Goal: Transaction & Acquisition: Purchase product/service

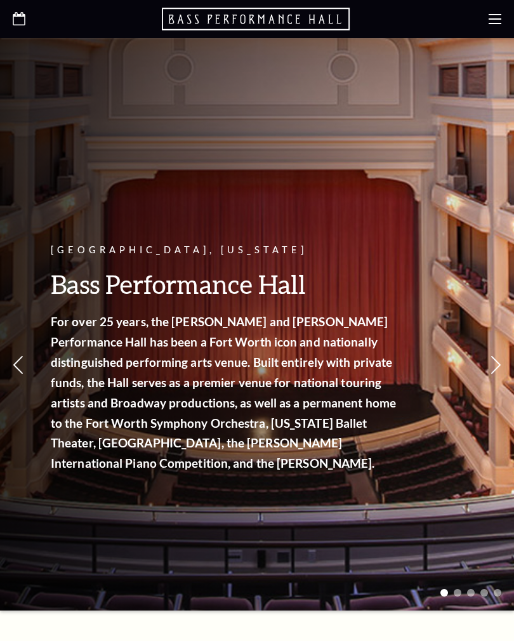
click at [497, 16] on icon at bounding box center [495, 19] width 13 height 13
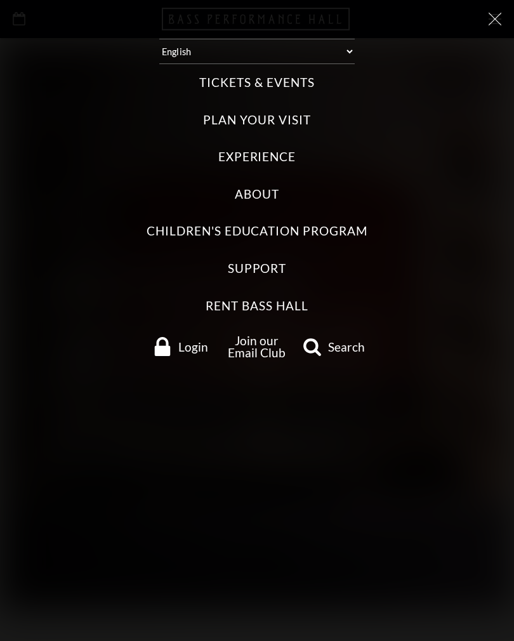
click at [298, 89] on label "Tickets & Events" at bounding box center [256, 82] width 115 height 17
click at [0, 0] on Events "Tickets & Events" at bounding box center [0, 0] width 0 height 0
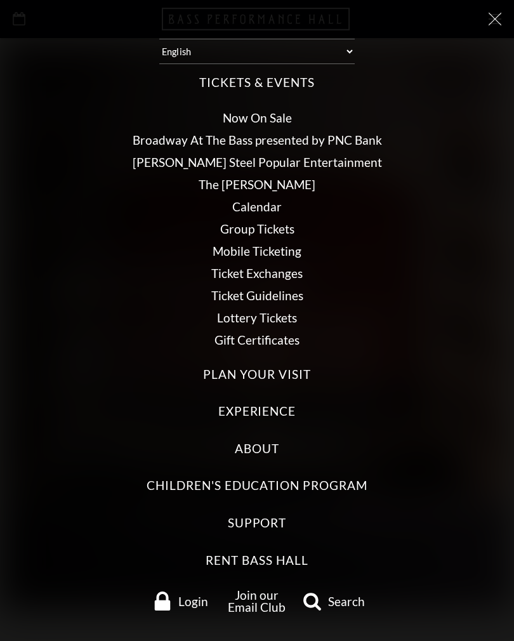
click at [327, 138] on link "Broadway At The Bass presented by PNC Bank" at bounding box center [257, 140] width 249 height 15
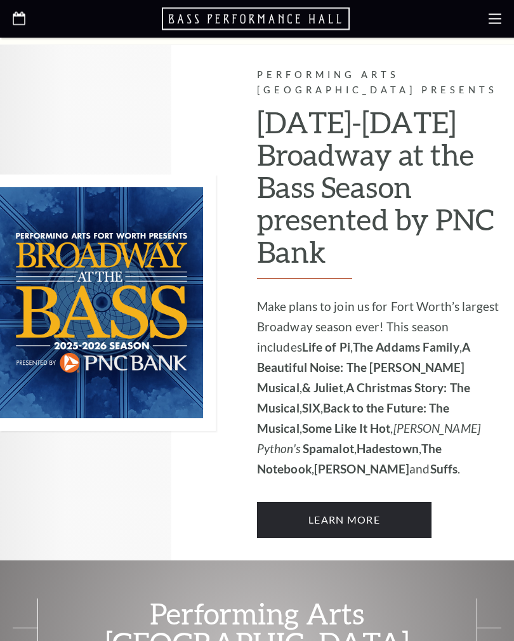
scroll to position [737, 0]
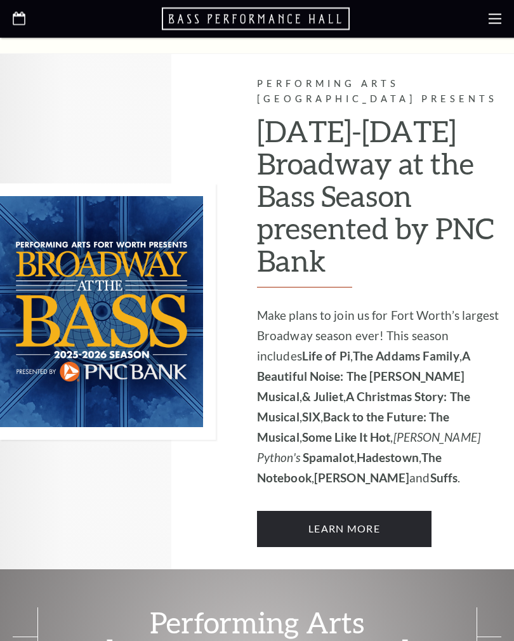
click at [398, 511] on link "Learn More" at bounding box center [344, 529] width 174 height 36
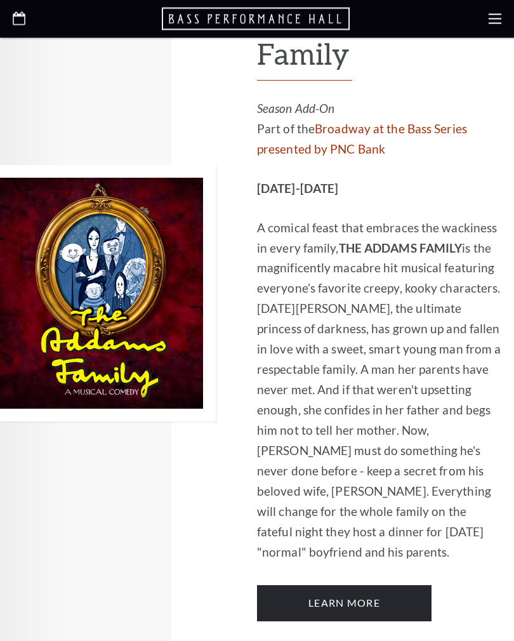
scroll to position [2130, 0]
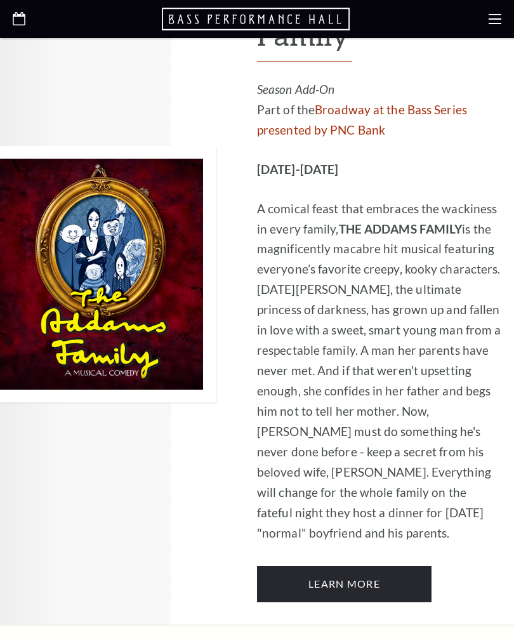
click at [386, 566] on link "Learn More" at bounding box center [344, 584] width 174 height 36
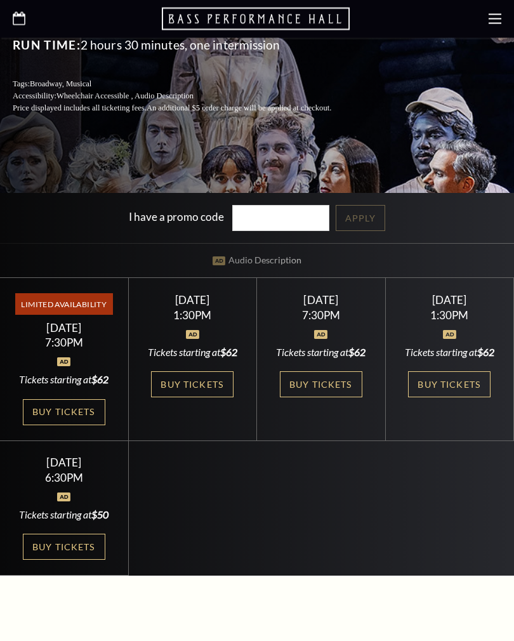
scroll to position [358, 0]
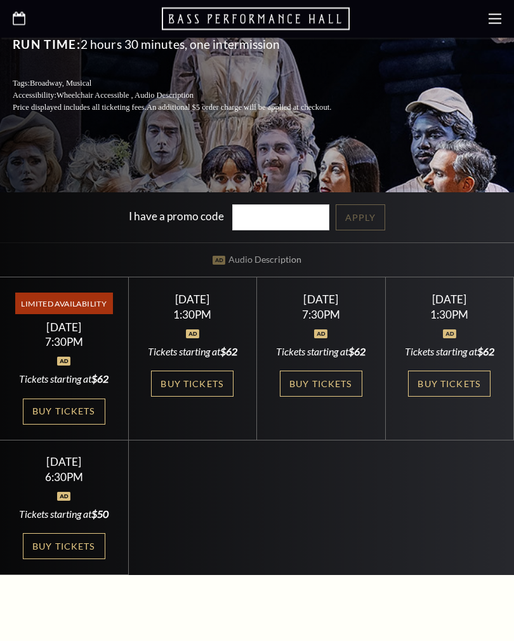
click at [461, 397] on link "Buy Tickets" at bounding box center [449, 384] width 82 height 26
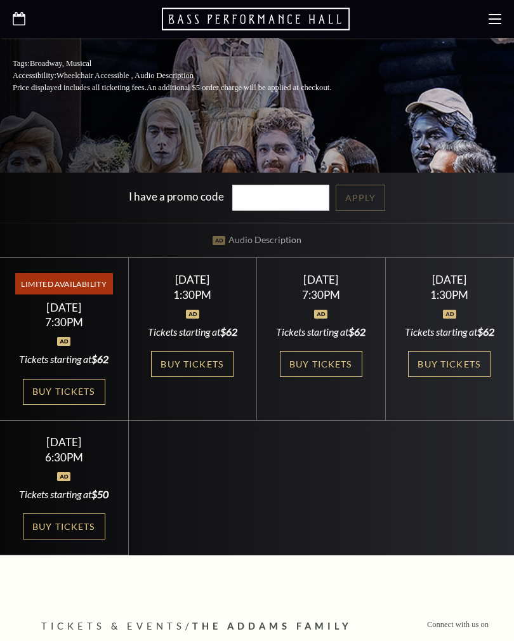
click at [444, 377] on link "Buy Tickets" at bounding box center [449, 364] width 82 height 26
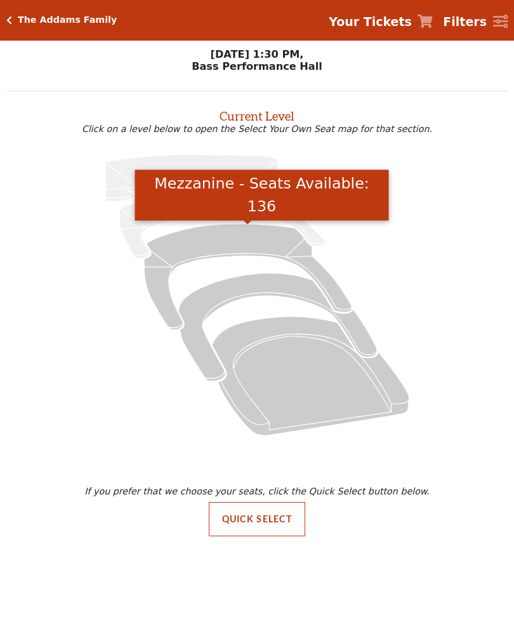
click at [263, 232] on icon "Mezzanine - Seats Available: 136" at bounding box center [247, 276] width 207 height 105
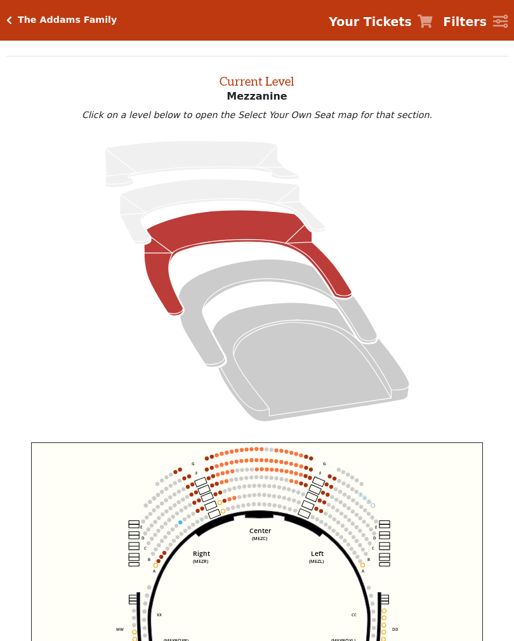
scroll to position [48, 0]
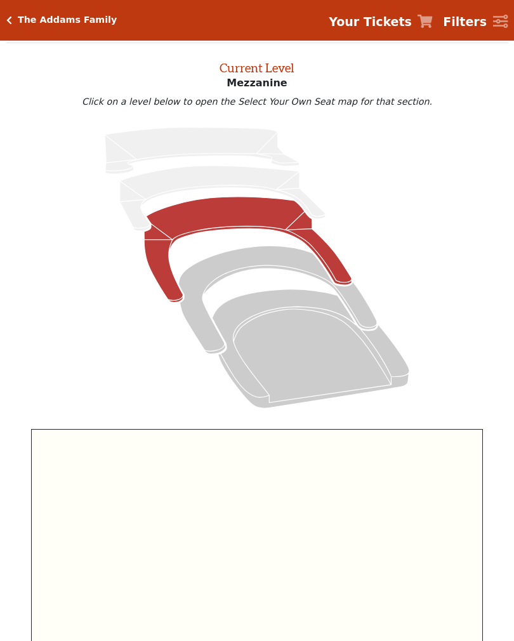
click at [384, 528] on icon "Center (MEZC) Right (MEZR) Left (MEZL) (MEXBOXR) (MEXBOXL) XX WW CC DD YY BB ZZ…" at bounding box center [257, 580] width 452 height 303
click at [356, 505] on icon "Center (MEZC) Right (MEZR) Left (MEZL) (MEXBOXR) (MEXBOXL) XX WW CC DD YY BB ZZ…" at bounding box center [257, 580] width 452 height 303
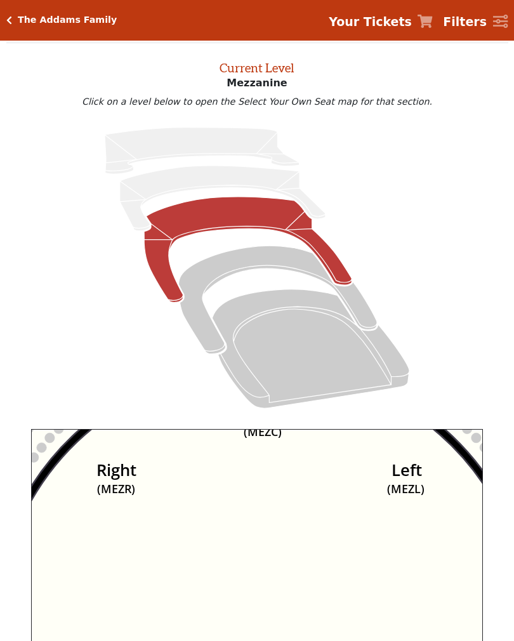
click at [344, 505] on icon "Center (MEZC) Right (MEZR) Left (MEZL) (MEXBOXR) (MEXBOXL) XX WW CC DD YY BB ZZ…" at bounding box center [257, 580] width 452 height 303
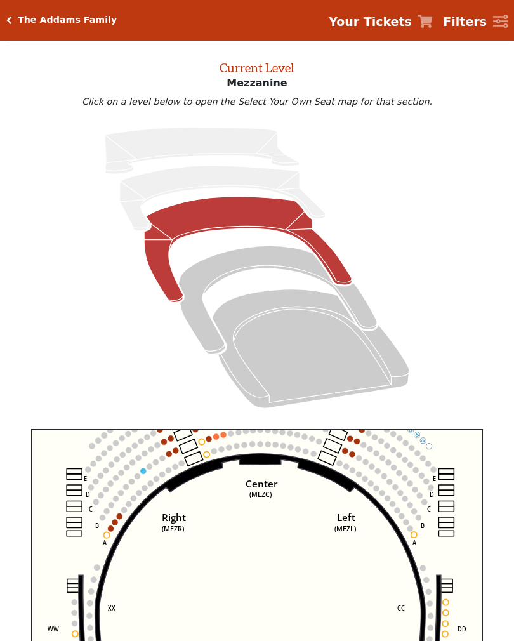
click at [343, 502] on icon "Center (MEZC) Right (MEZR) Left (MEZL) (MEXBOXR) (MEXBOXL) XX WW CC DD YY BB ZZ…" at bounding box center [257, 580] width 452 height 303
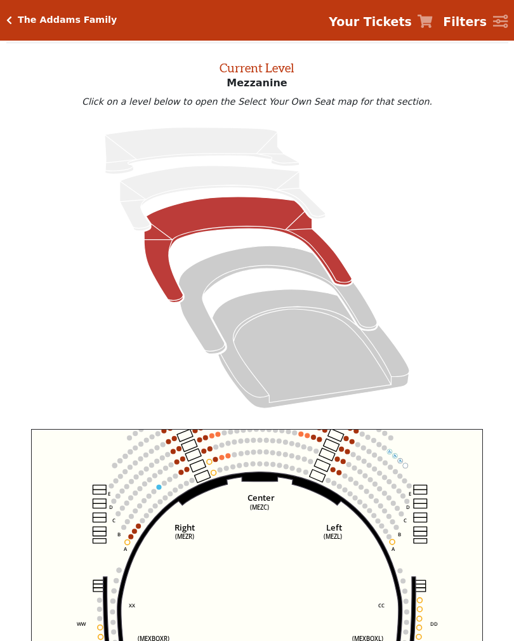
click at [355, 512] on icon "Center (MEZC) Right (MEZR) Left (MEZL) (MEXBOXR) (MEXBOXL) XX WW CC DD YY BB ZZ…" at bounding box center [257, 580] width 452 height 303
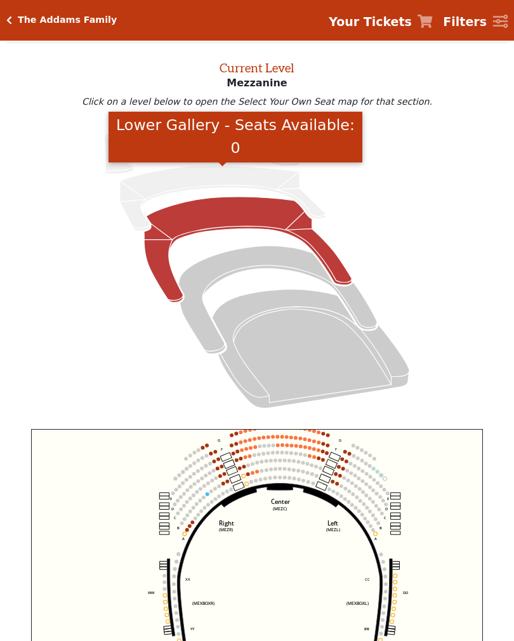
click at [251, 187] on icon "Lower Gallery - Seats Available: 0" at bounding box center [223, 198] width 206 height 65
click at [298, 185] on icon "Lower Gallery - Seats Available: 0" at bounding box center [223, 198] width 206 height 65
click at [358, 193] on icon at bounding box center [257, 268] width 472 height 298
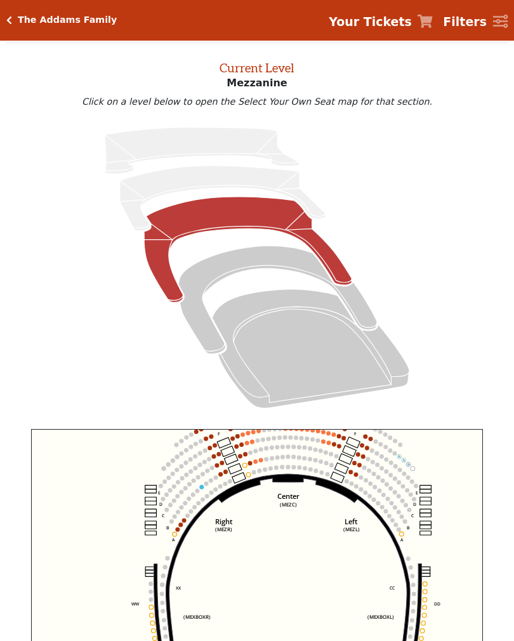
click at [318, 499] on icon "Center (MEZC) Right (MEZR) Left (MEZL) (MEXBOXR) (MEXBOXL) XX WW CC DD YY BB ZZ…" at bounding box center [257, 580] width 452 height 303
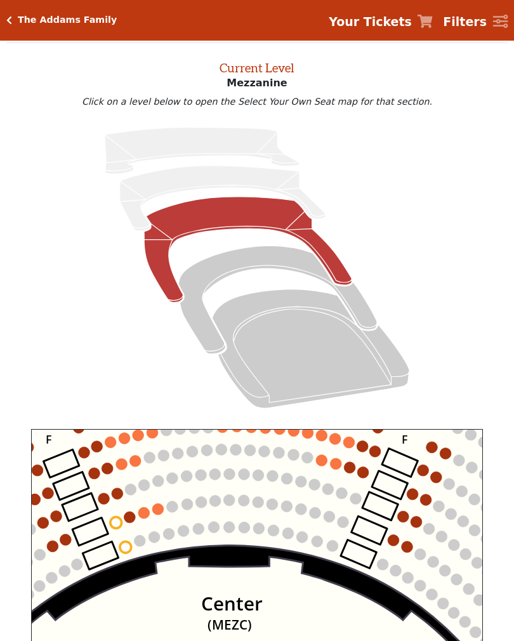
click at [323, 538] on circle at bounding box center [317, 540] width 11 height 11
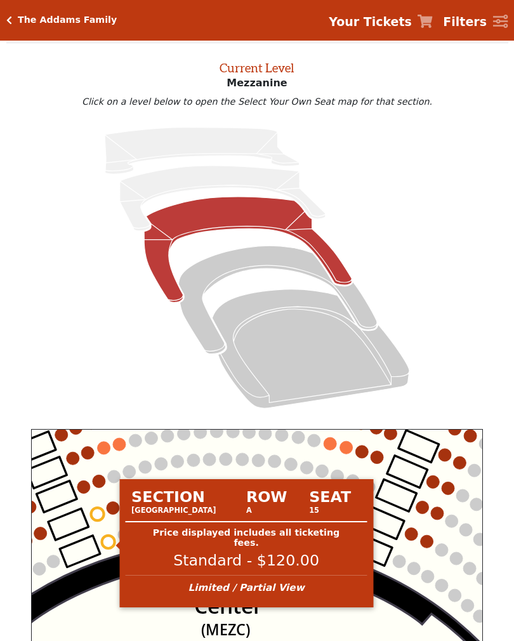
click at [112, 547] on circle at bounding box center [108, 541] width 13 height 13
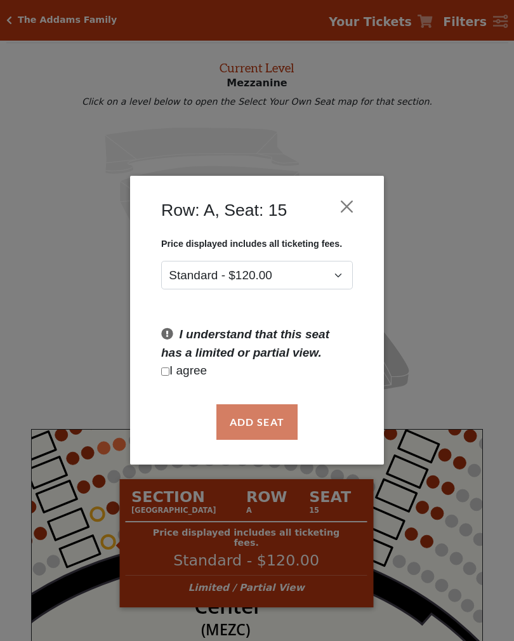
click at [350, 203] on button "Close" at bounding box center [347, 207] width 24 height 24
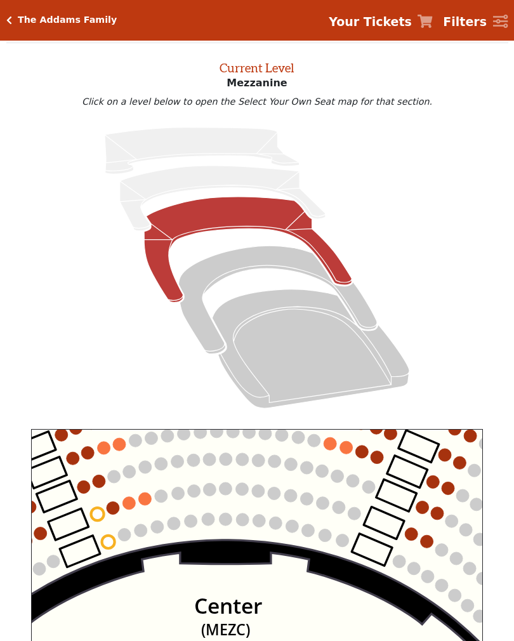
click at [88, 487] on circle at bounding box center [83, 486] width 13 height 13
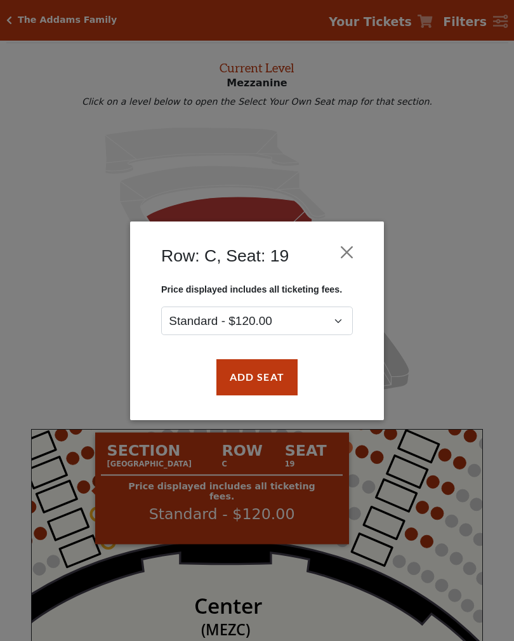
click at [357, 246] on button "Close" at bounding box center [347, 252] width 24 height 24
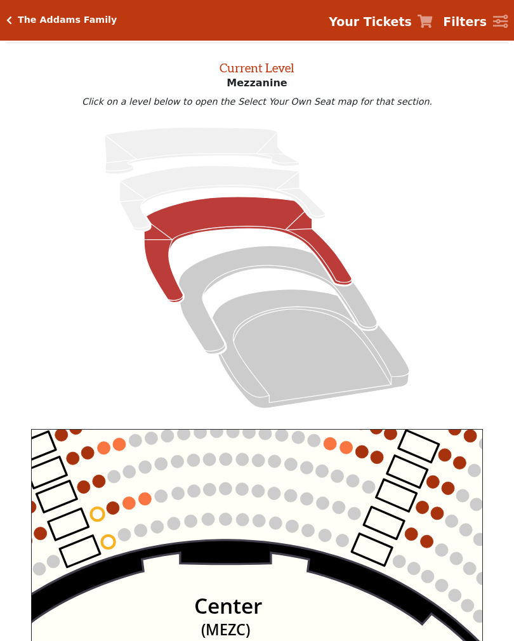
scroll to position [0, 0]
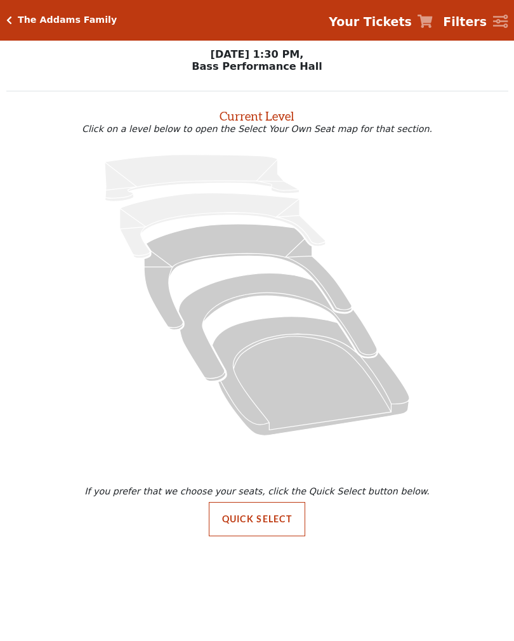
click at [259, 243] on icon at bounding box center [247, 276] width 207 height 105
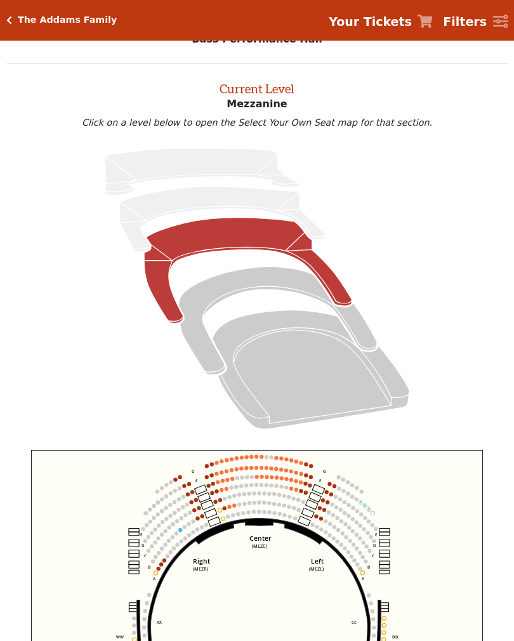
scroll to position [48, 0]
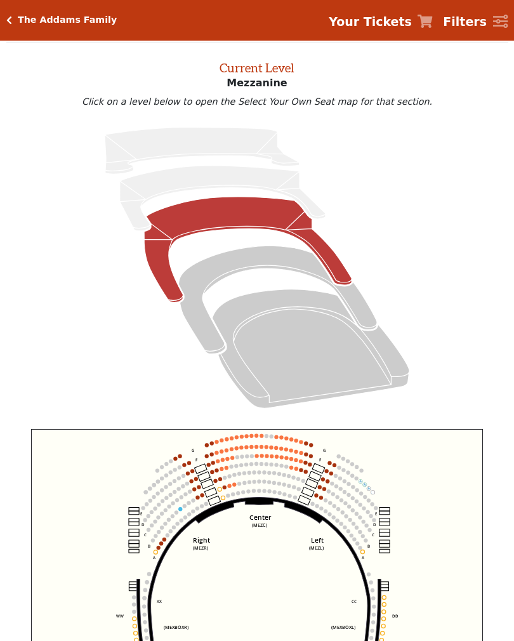
click at [220, 442] on use "Seat Selected" at bounding box center [222, 440] width 4 height 4
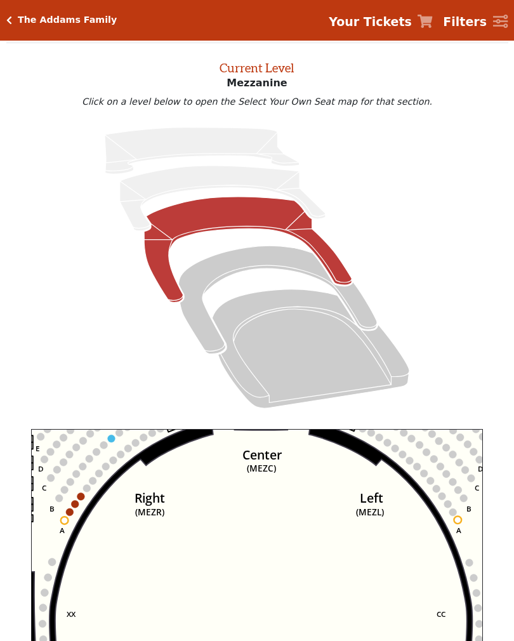
click at [301, 476] on icon "Center (MEZC) Right (MEZR) Left (MEZL) (MEXBOXR) (MEXBOXL) XX WW CC DD YY BB ZZ…" at bounding box center [257, 580] width 452 height 303
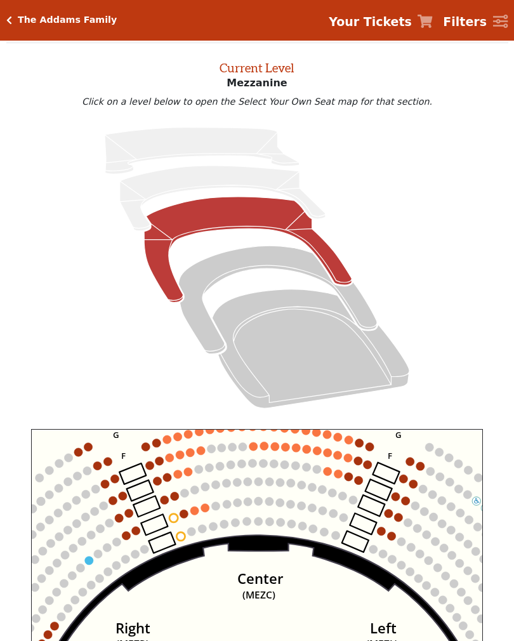
click at [195, 510] on circle at bounding box center [194, 510] width 8 height 8
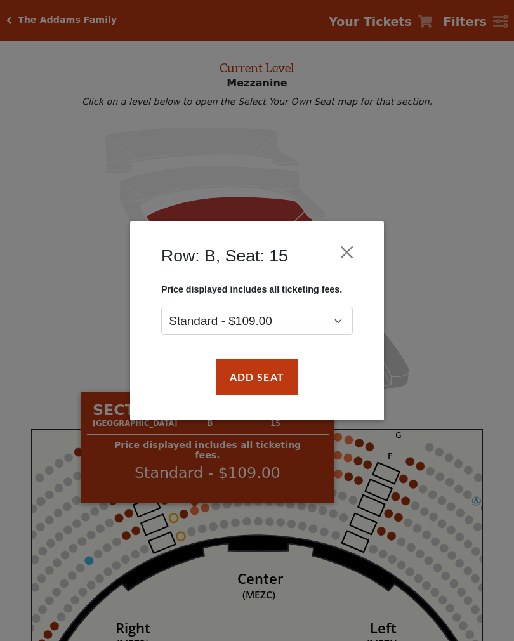
click at [345, 249] on button "Close" at bounding box center [347, 252] width 24 height 24
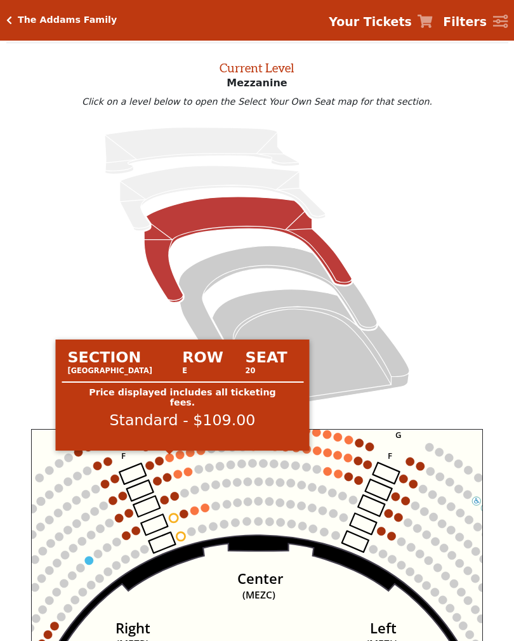
click at [170, 462] on circle at bounding box center [170, 458] width 8 height 8
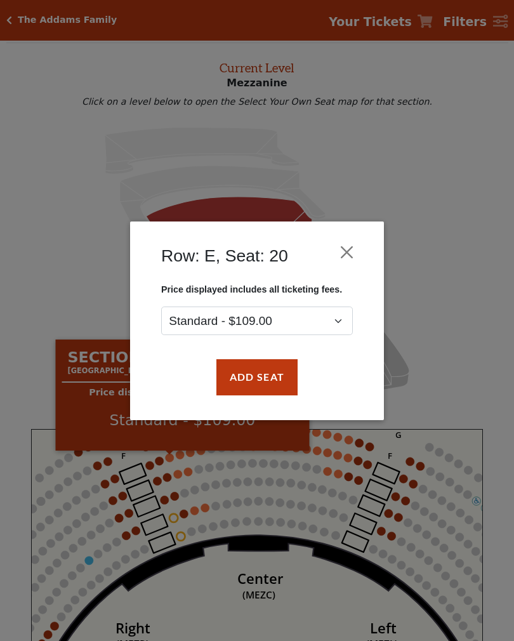
click at [348, 252] on button "Close" at bounding box center [347, 252] width 24 height 24
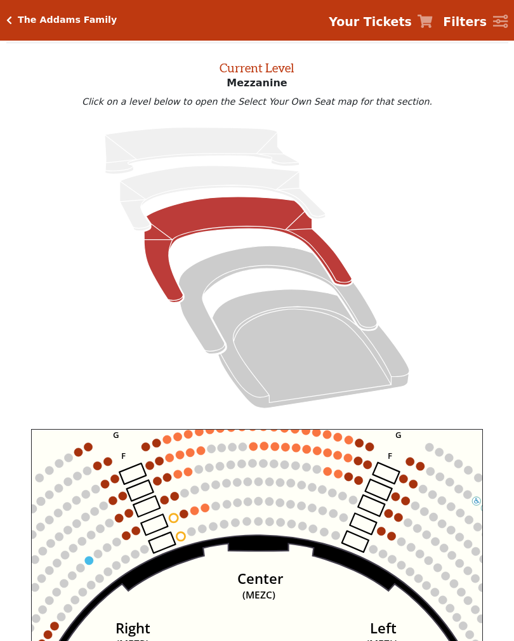
click at [91, 565] on circle at bounding box center [89, 560] width 8 height 8
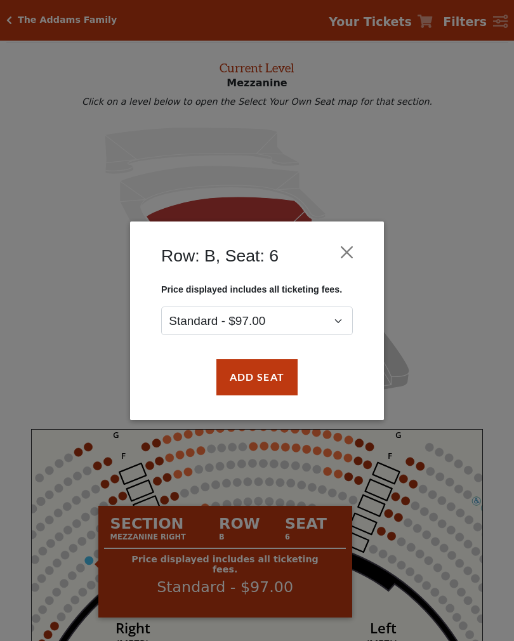
click at [351, 247] on button "Close" at bounding box center [347, 252] width 24 height 24
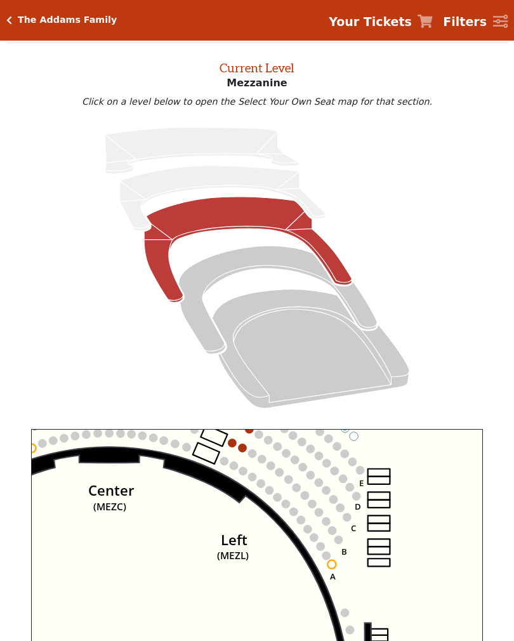
click at [331, 567] on circle at bounding box center [331, 564] width 8 height 8
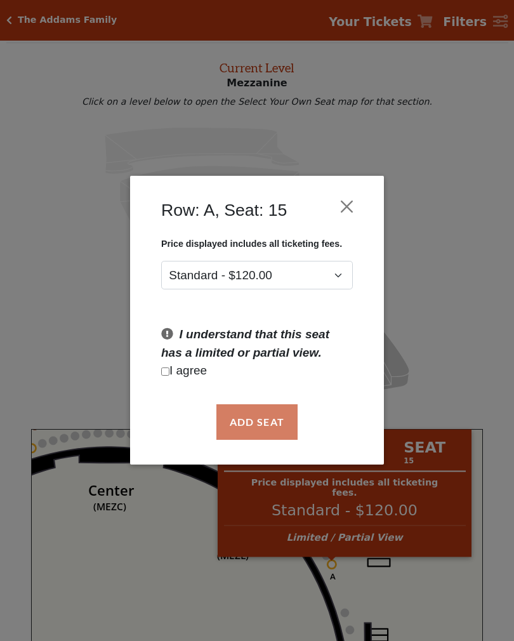
click at [350, 202] on button "Close" at bounding box center [347, 207] width 24 height 24
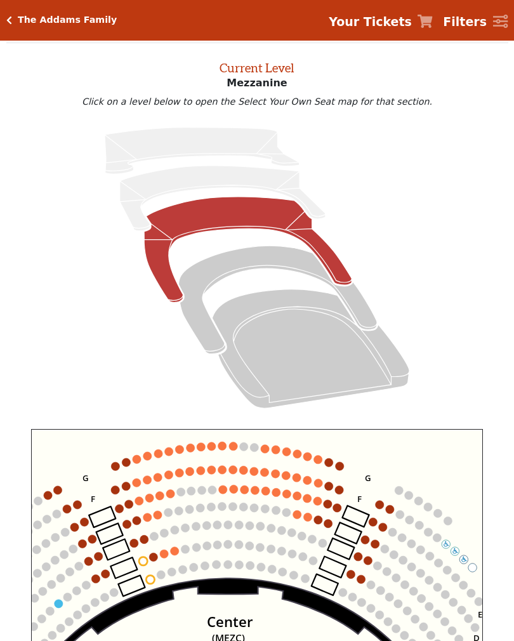
click at [271, 256] on icon at bounding box center [277, 300] width 199 height 108
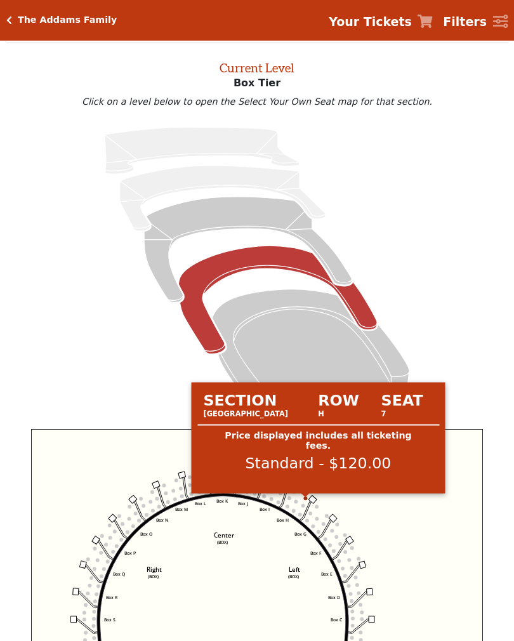
click at [305, 499] on div "Section Row [GEOGRAPHIC_DATA] H 7 Price displayed includes all ticketing fees. …" at bounding box center [319, 437] width 254 height 121
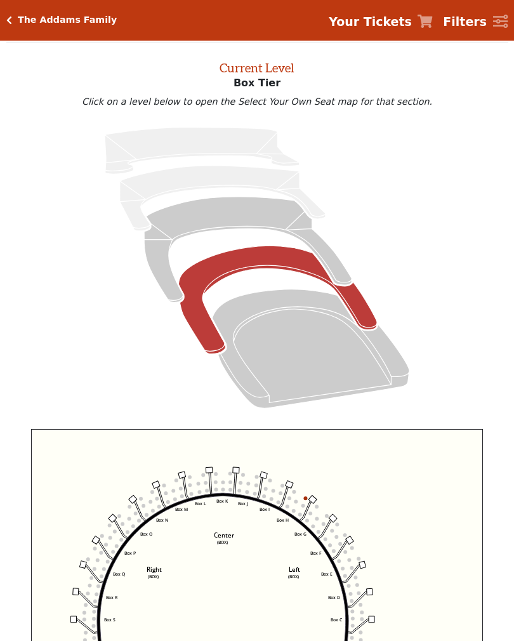
click at [291, 263] on icon at bounding box center [277, 300] width 199 height 108
click at [294, 310] on icon at bounding box center [310, 348] width 197 height 119
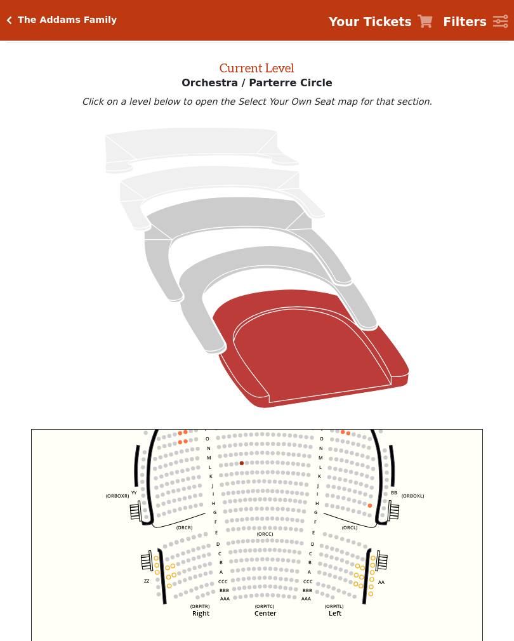
click at [370, 507] on circle at bounding box center [370, 505] width 4 height 4
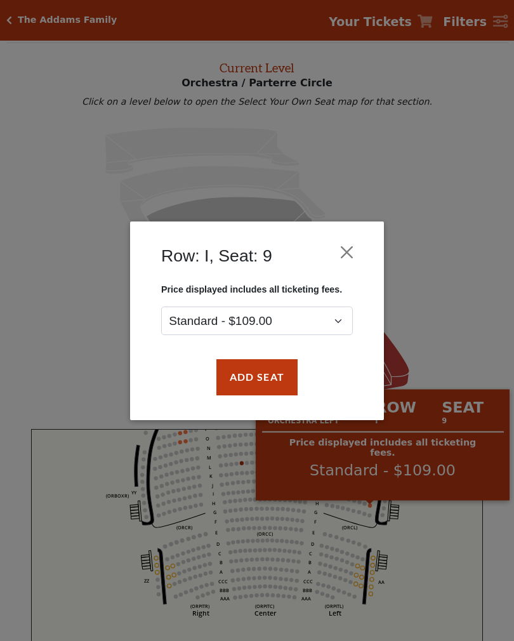
click at [358, 245] on button "Close" at bounding box center [347, 252] width 24 height 24
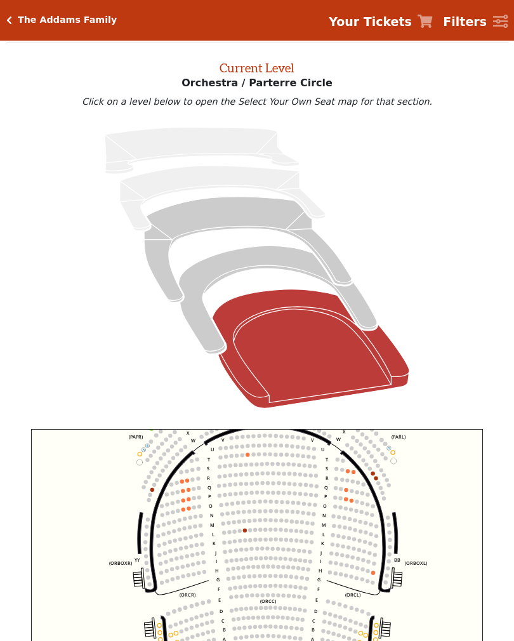
click at [245, 531] on circle at bounding box center [245, 530] width 4 height 4
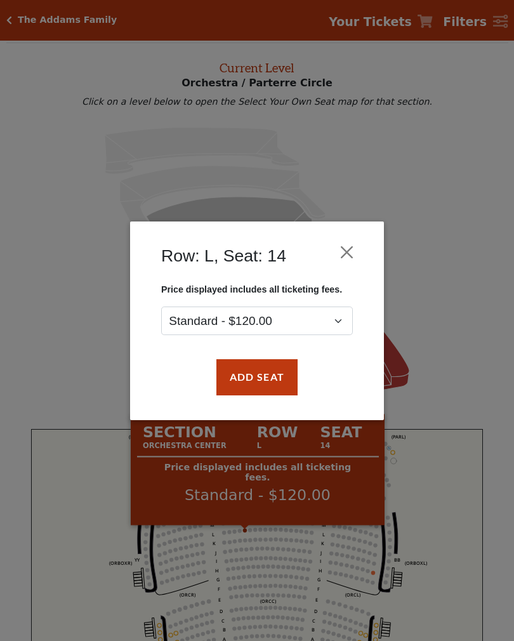
click at [351, 247] on button "Close" at bounding box center [347, 252] width 24 height 24
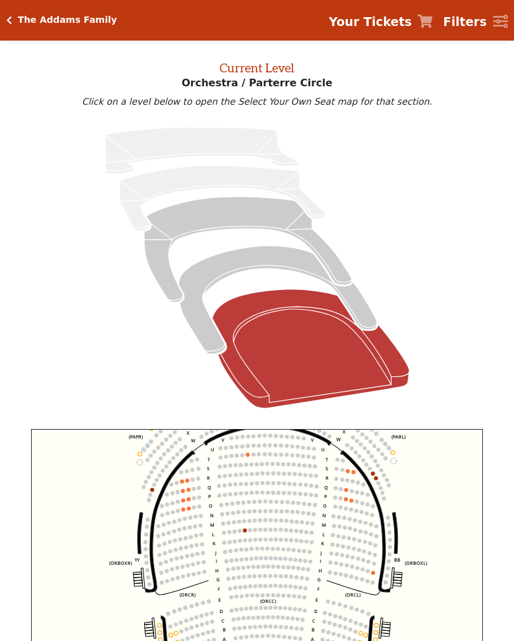
click at [244, 457] on circle at bounding box center [242, 455] width 4 height 4
click at [249, 456] on circle at bounding box center [248, 454] width 4 height 4
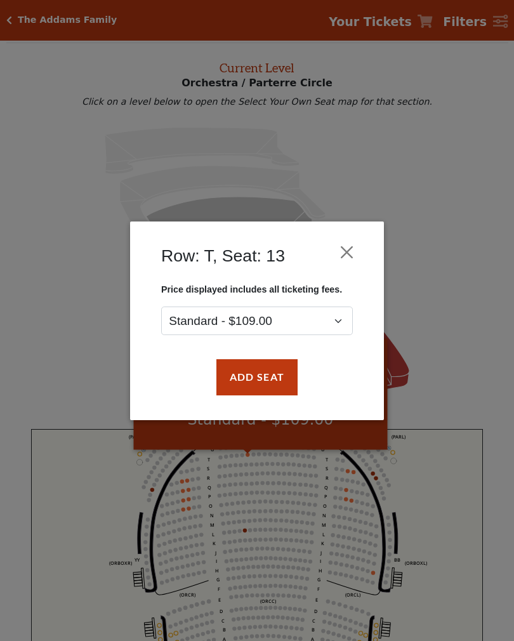
click at [355, 242] on button "Close" at bounding box center [347, 252] width 24 height 24
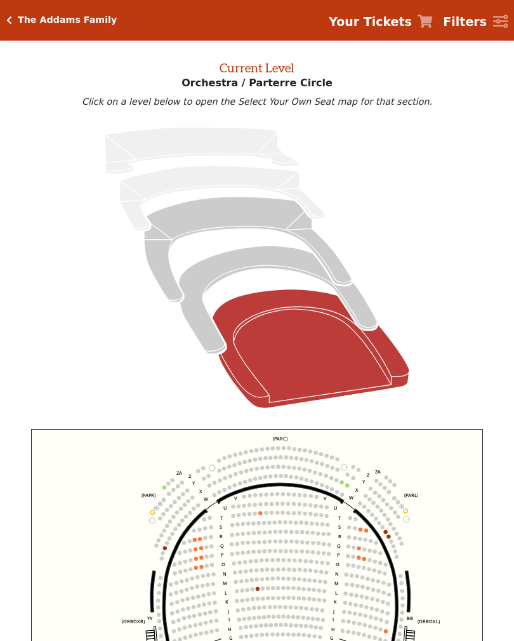
click at [405, 522] on circle at bounding box center [407, 519] width 6 height 6
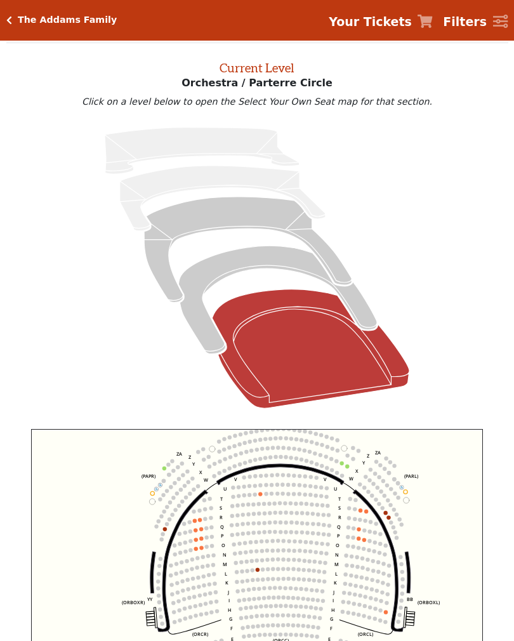
click at [412, 529] on icon "Left (ORPITL) Right (ORPITR) Center (ORPITC) ZZ AA YY BB ZA ZA (ORCL) (ORCR) (O…" at bounding box center [257, 580] width 452 height 303
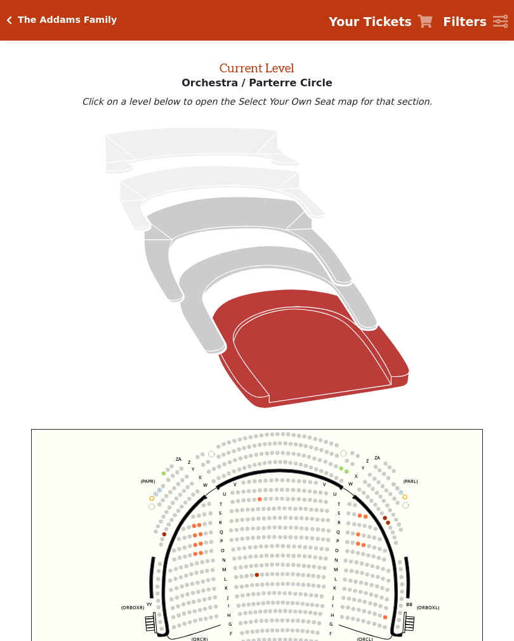
click at [345, 454] on circle at bounding box center [344, 453] width 6 height 6
click at [347, 473] on circle at bounding box center [346, 471] width 4 height 4
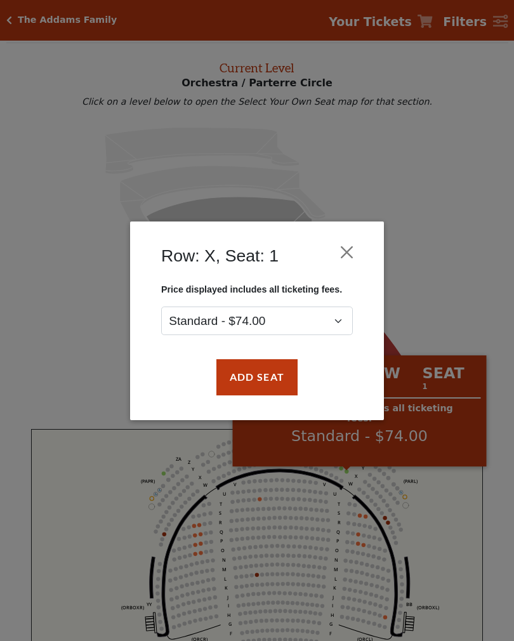
click at [353, 251] on button "Close" at bounding box center [347, 252] width 24 height 24
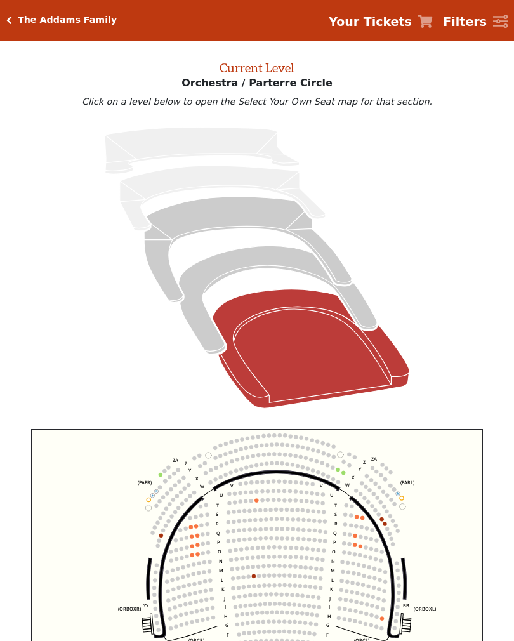
click at [402, 500] on circle at bounding box center [402, 498] width 4 height 4
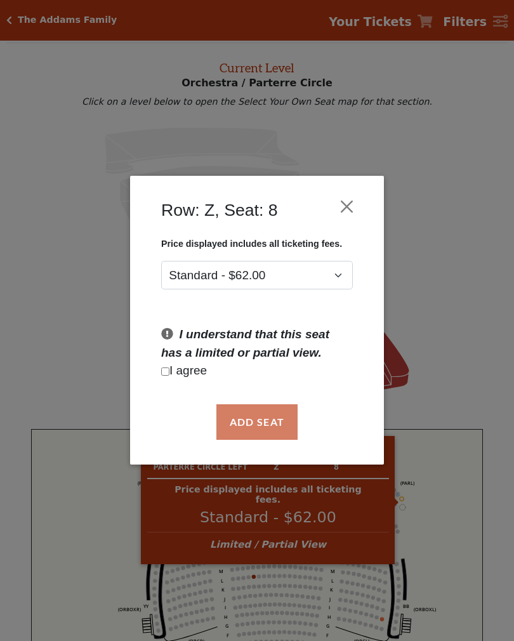
click at [355, 203] on button "Close" at bounding box center [347, 207] width 24 height 24
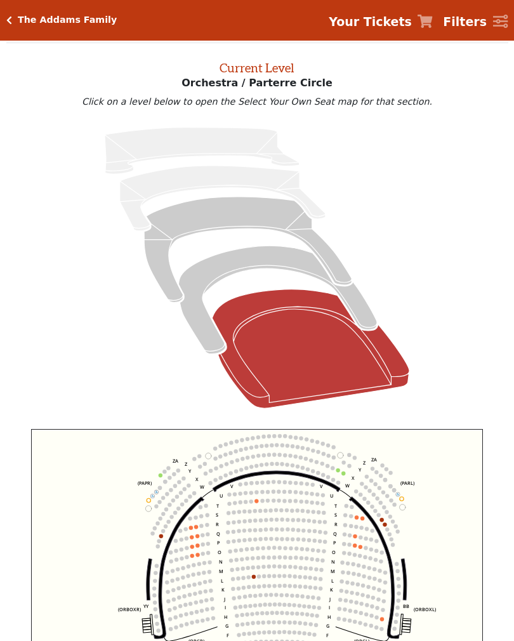
click at [257, 502] on circle at bounding box center [256, 501] width 4 height 4
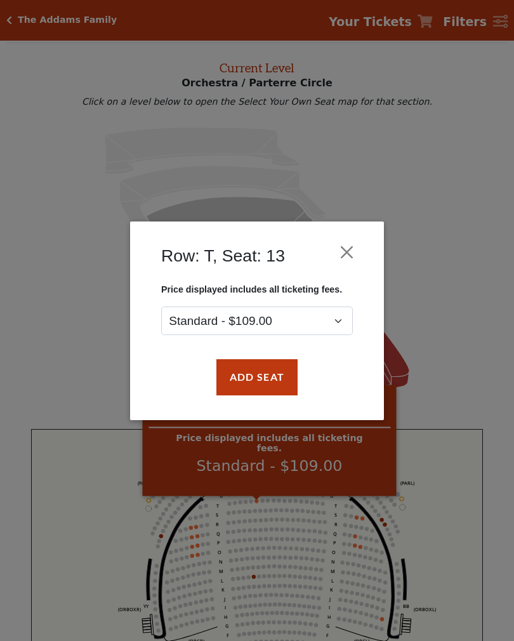
click at [351, 247] on button "Close" at bounding box center [347, 252] width 24 height 24
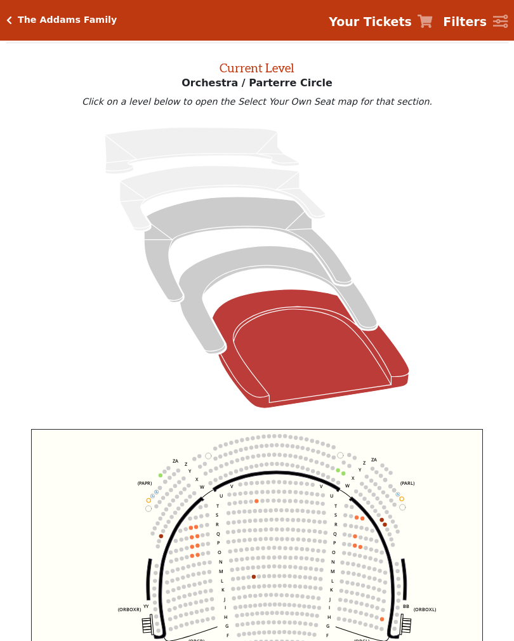
click at [164, 476] on icon "Left (ORPITL) Right (ORPITR) Center (ORPITC) ZZ AA YY BB ZA ZA (ORCL) (ORCR) (O…" at bounding box center [257, 580] width 452 height 303
click at [162, 477] on circle at bounding box center [161, 475] width 4 height 4
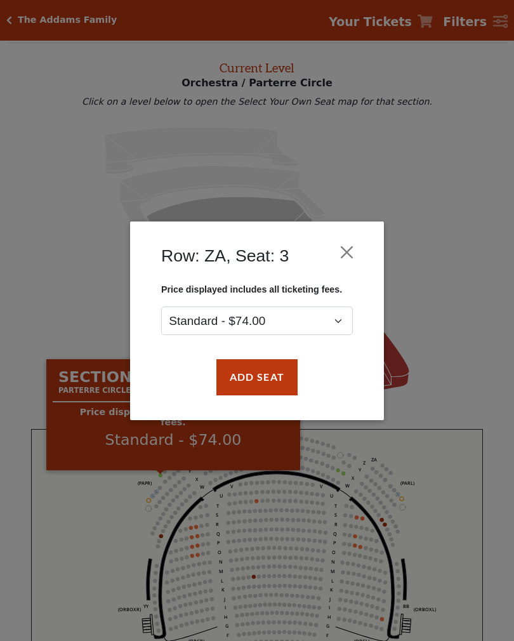
click at [348, 252] on button "Close" at bounding box center [347, 252] width 24 height 24
